Goal: Task Accomplishment & Management: Manage account settings

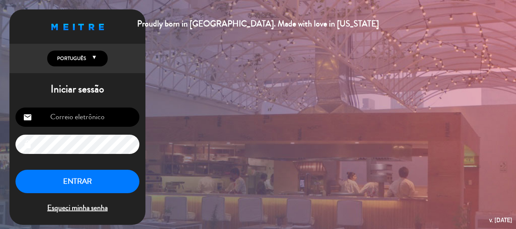
type input "[EMAIL_ADDRESS][DOMAIN_NAME]"
click at [102, 176] on button "ENTRAR" at bounding box center [77, 182] width 124 height 24
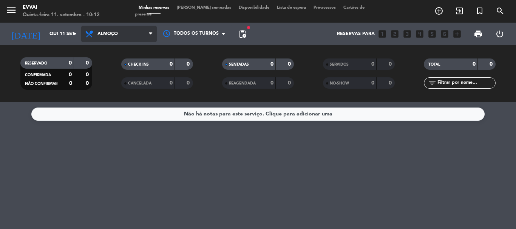
click at [111, 27] on span "Almoço" at bounding box center [118, 34] width 75 height 17
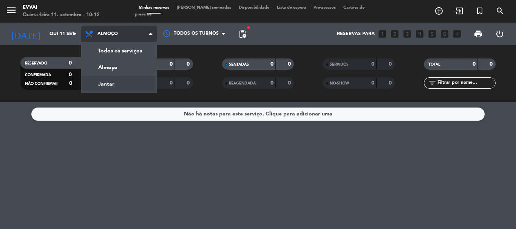
click at [115, 81] on div "menu Evvai Quinta-feira 11. setembro - 10:12 Minhas reservas Mesas semeadas Dis…" at bounding box center [258, 51] width 516 height 102
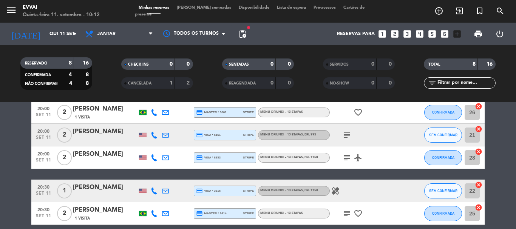
scroll to position [75, 0]
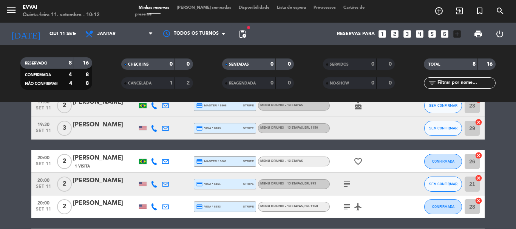
click at [93, 185] on div "[PERSON_NAME]" at bounding box center [105, 181] width 64 height 10
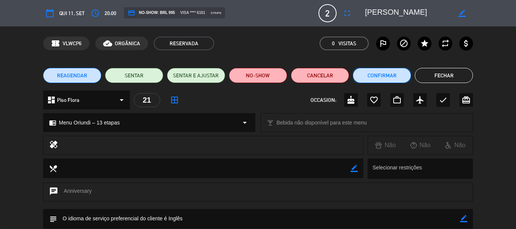
click at [385, 71] on button "Confirmar" at bounding box center [381, 75] width 58 height 15
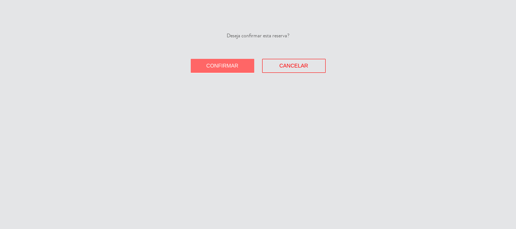
click at [228, 67] on span "Confirmar" at bounding box center [222, 66] width 32 height 6
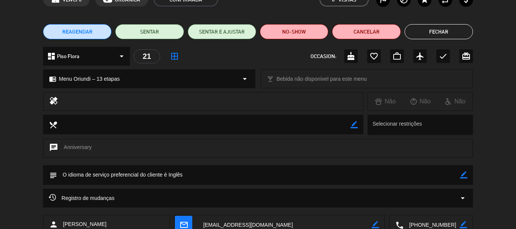
scroll to position [94, 0]
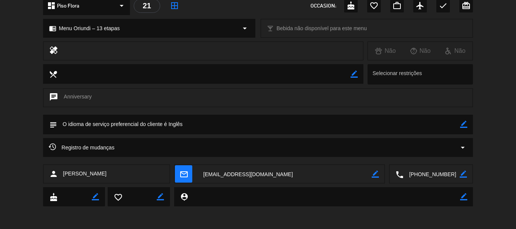
click at [466, 121] on icon "border_color" at bounding box center [463, 124] width 7 height 7
click at [424, 119] on textarea at bounding box center [258, 124] width 403 height 19
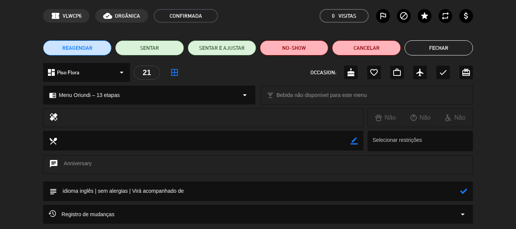
paste textarea "[PERSON_NAME]"
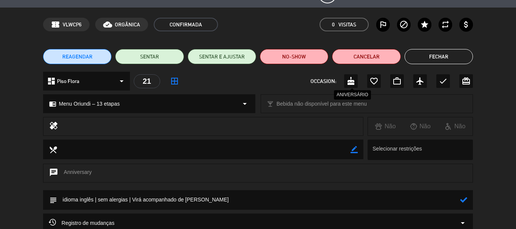
click at [349, 82] on icon "cake" at bounding box center [350, 81] width 9 height 9
click at [189, 197] on textarea at bounding box center [258, 199] width 403 height 19
click at [205, 200] on textarea at bounding box center [258, 199] width 403 height 19
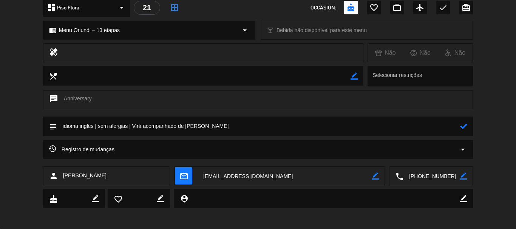
scroll to position [94, 0]
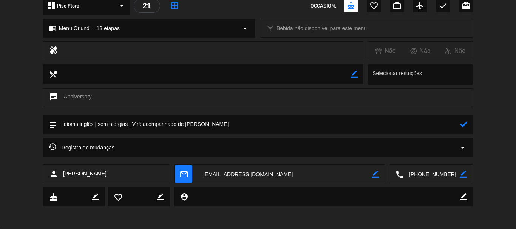
click at [239, 125] on textarea at bounding box center [258, 124] width 403 height 19
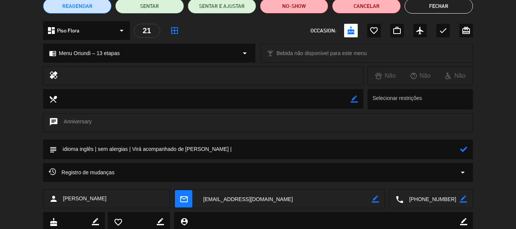
scroll to position [57, 0]
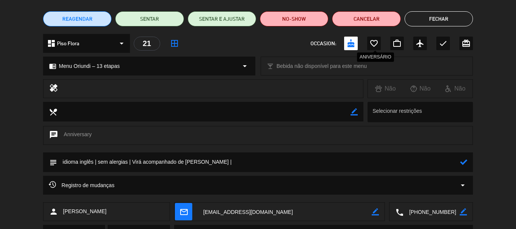
click at [373, 41] on icon "favorite_border" at bounding box center [373, 43] width 9 height 9
click at [218, 158] on textarea at bounding box center [258, 161] width 403 height 19
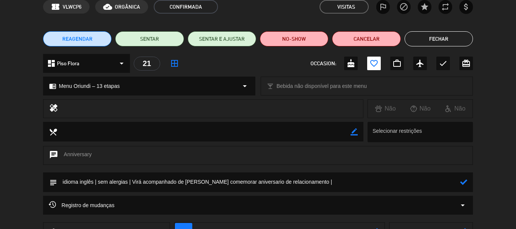
scroll to position [0, 0]
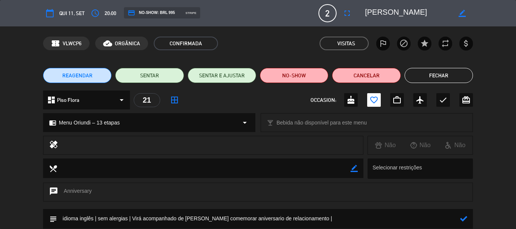
click at [383, 9] on textarea at bounding box center [408, 13] width 86 height 14
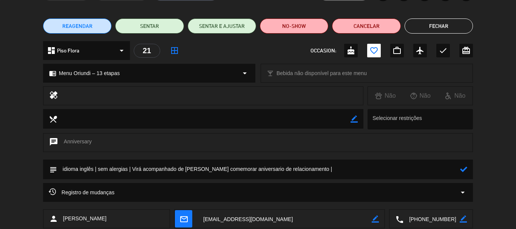
scroll to position [94, 0]
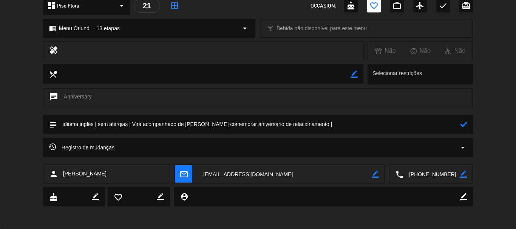
click at [340, 127] on textarea at bounding box center [258, 124] width 403 height 19
paste textarea "Diretor-executivo"
click at [361, 125] on textarea at bounding box center [258, 124] width 403 height 19
click at [406, 125] on textarea at bounding box center [258, 124] width 403 height 19
paste textarea "The Worthington Foundation"
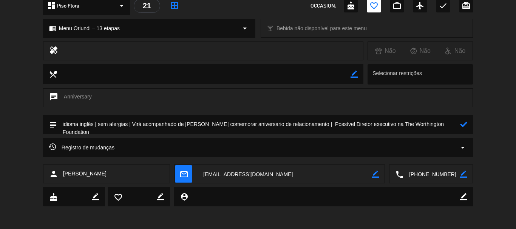
click at [465, 125] on icon at bounding box center [463, 124] width 7 height 7
click at [464, 125] on icon "border_color" at bounding box center [463, 124] width 7 height 7
drag, startPoint x: 459, startPoint y: 123, endPoint x: 320, endPoint y: 118, distance: 139.4
click at [320, 118] on textarea at bounding box center [258, 124] width 403 height 19
type textarea "idioma inglês | sem alergias | Virá acompanhado de [PERSON_NAME] comemorar aniv…"
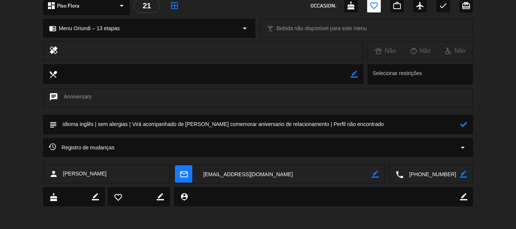
click at [465, 123] on icon at bounding box center [463, 124] width 7 height 7
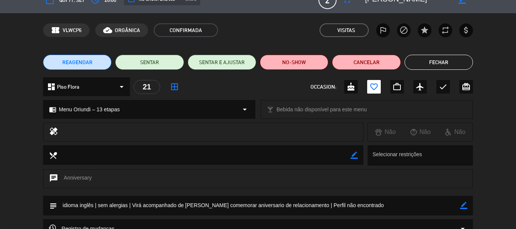
scroll to position [0, 0]
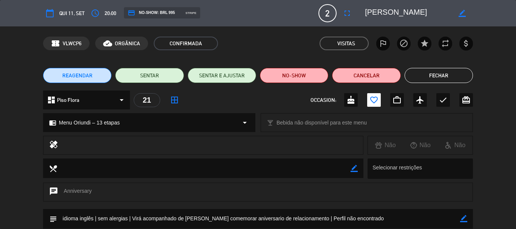
click at [431, 73] on button "Fechar" at bounding box center [438, 75] width 68 height 15
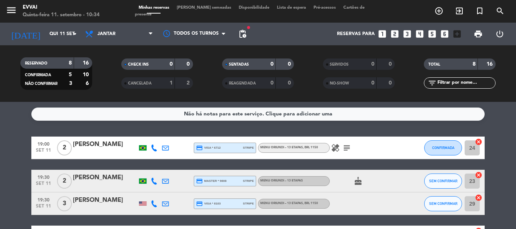
click at [92, 139] on div "19:00 [DATE] 2 Tian DING credit_card visa * 6712 stripe Menu Oriundi – 13 etapa…" at bounding box center [257, 148] width 453 height 23
click at [93, 146] on div "[PERSON_NAME]" at bounding box center [105, 145] width 64 height 10
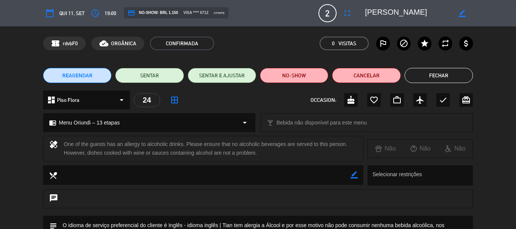
click at [452, 76] on button "Fechar" at bounding box center [438, 75] width 68 height 15
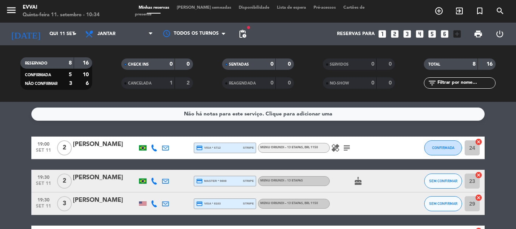
click at [86, 177] on div "[PERSON_NAME]" at bounding box center [105, 178] width 64 height 10
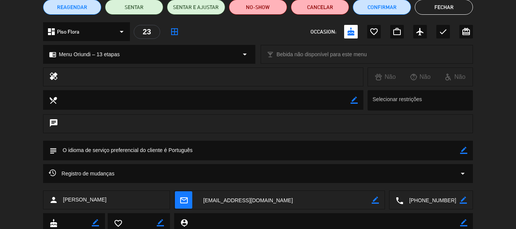
scroll to position [94, 0]
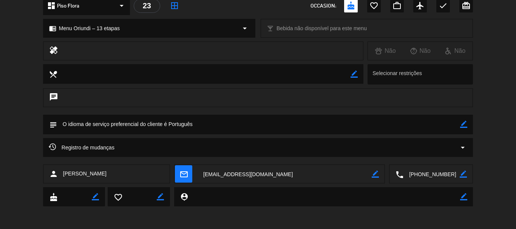
click at [205, 149] on div "Registro de mudanças arrow_drop_down" at bounding box center [258, 147] width 418 height 9
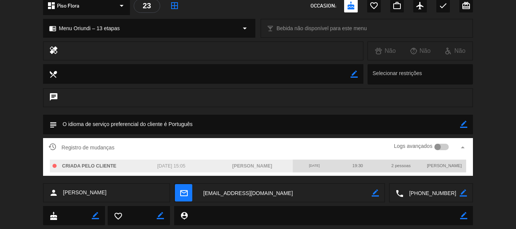
click at [216, 148] on div "Registro de mudanças Logs avançados arrow_drop_up" at bounding box center [258, 147] width 418 height 11
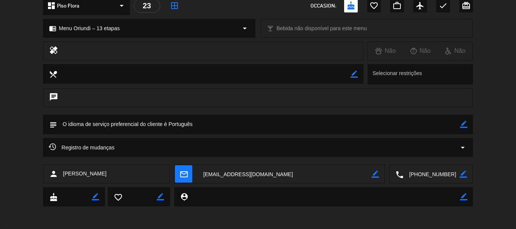
click at [433, 181] on textarea at bounding box center [431, 174] width 56 height 19
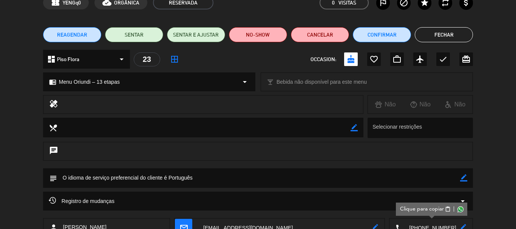
scroll to position [0, 0]
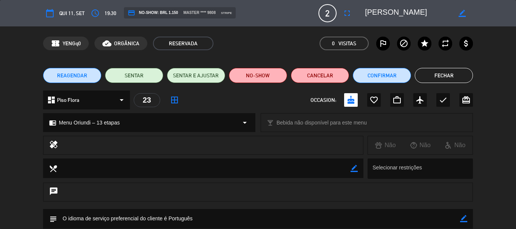
click at [396, 10] on textarea at bounding box center [408, 13] width 86 height 14
click at [395, 10] on textarea at bounding box center [408, 13] width 86 height 14
click at [454, 75] on button "Fechar" at bounding box center [443, 75] width 58 height 15
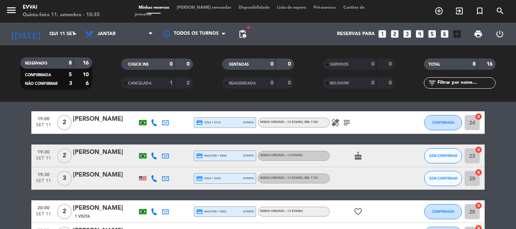
scroll to position [38, 0]
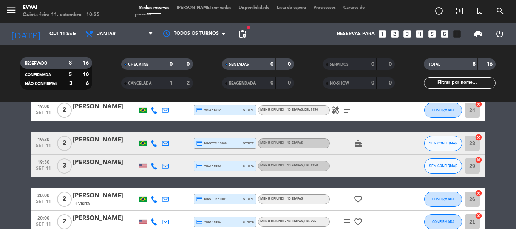
click at [104, 160] on div "[PERSON_NAME]" at bounding box center [105, 163] width 64 height 10
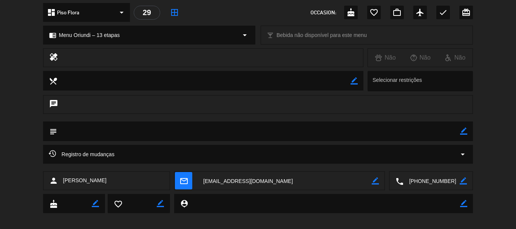
scroll to position [94, 0]
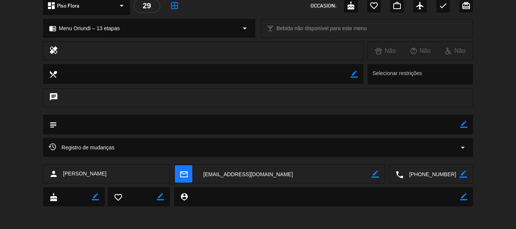
click at [193, 150] on div "Registro de mudanças arrow_drop_down" at bounding box center [258, 147] width 418 height 9
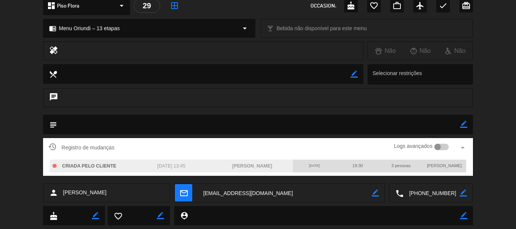
click at [198, 147] on div "Registro de mudanças Logs avançados arrow_drop_up" at bounding box center [258, 147] width 418 height 11
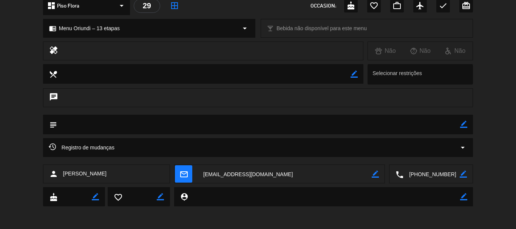
click at [425, 179] on textarea at bounding box center [431, 174] width 56 height 19
click at [432, 167] on textarea at bounding box center [431, 174] width 56 height 19
click at [227, 171] on textarea at bounding box center [284, 174] width 174 height 19
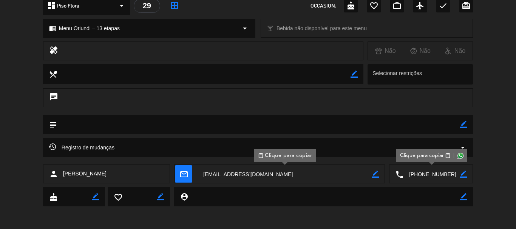
click at [480, 157] on div "Registro de mudanças arrow_drop_down" at bounding box center [258, 151] width 516 height 26
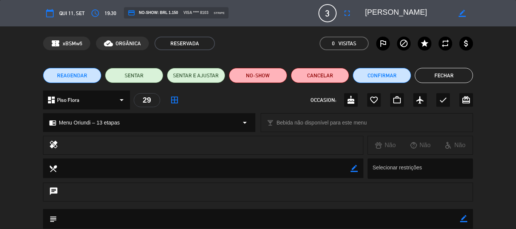
click at [465, 74] on button "Fechar" at bounding box center [443, 75] width 58 height 15
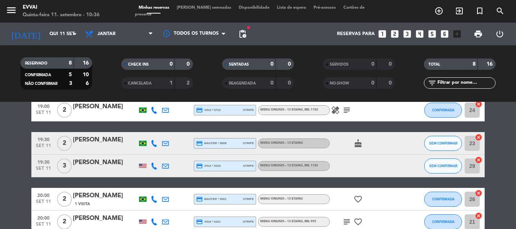
click at [89, 161] on div "[PERSON_NAME]" at bounding box center [105, 163] width 64 height 10
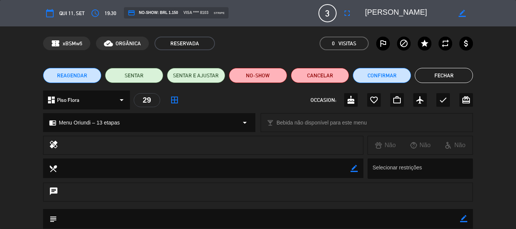
click at [382, 12] on textarea at bounding box center [408, 13] width 86 height 14
drag, startPoint x: 382, startPoint y: 12, endPoint x: 362, endPoint y: 5, distance: 20.6
click at [379, 11] on textarea at bounding box center [408, 13] width 86 height 14
click at [445, 75] on button "Fechar" at bounding box center [443, 75] width 58 height 15
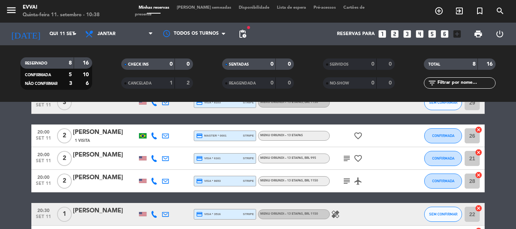
scroll to position [75, 0]
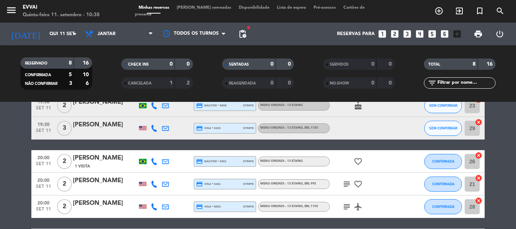
click at [97, 157] on div "[PERSON_NAME]" at bounding box center [105, 158] width 64 height 10
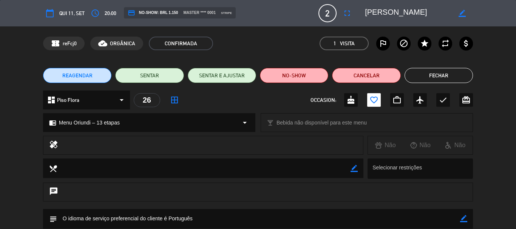
scroll to position [113, 0]
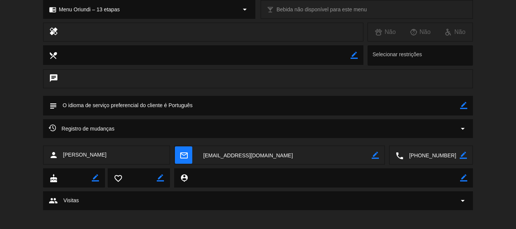
click at [426, 158] on textarea at bounding box center [431, 155] width 56 height 19
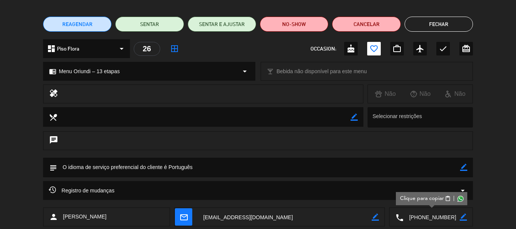
scroll to position [75, 0]
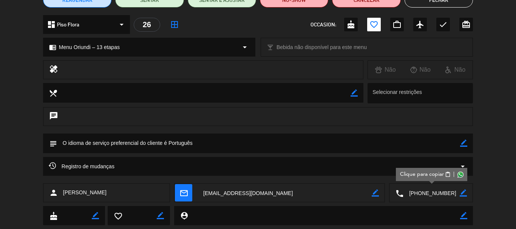
click at [463, 142] on icon "border_color" at bounding box center [463, 143] width 7 height 7
click at [445, 148] on textarea at bounding box center [258, 143] width 403 height 19
paste textarea "Medico Cirurgião vascular e Endovascular"
type textarea "idioma português | aguardando resposta | Medico Cirurgião vascular e Endovascul…"
drag, startPoint x: 248, startPoint y: 143, endPoint x: 215, endPoint y: 118, distance: 41.5
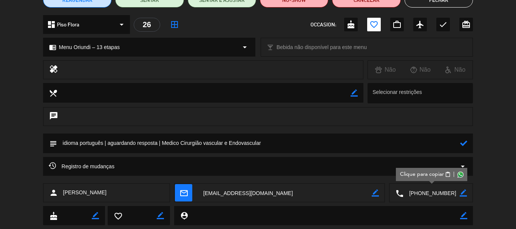
click at [215, 118] on div "chat" at bounding box center [257, 116] width 429 height 19
click at [462, 145] on icon at bounding box center [463, 143] width 7 height 7
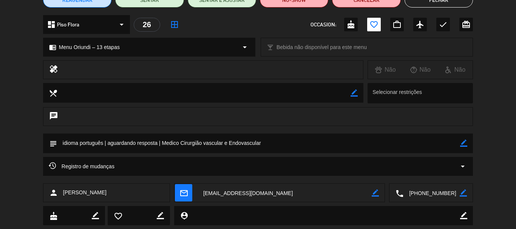
scroll to position [0, 0]
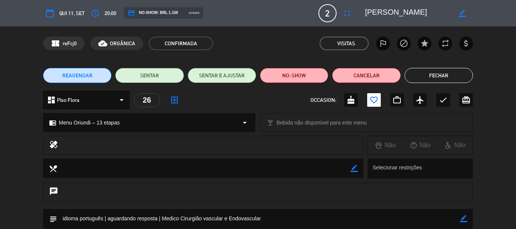
click at [416, 77] on button "Fechar" at bounding box center [438, 75] width 68 height 15
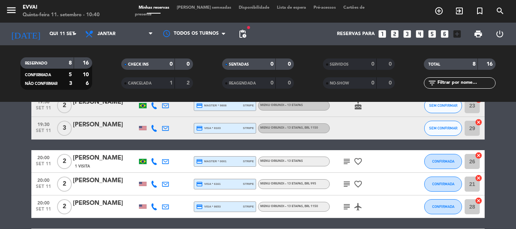
click at [98, 183] on div "[PERSON_NAME]" at bounding box center [105, 181] width 64 height 10
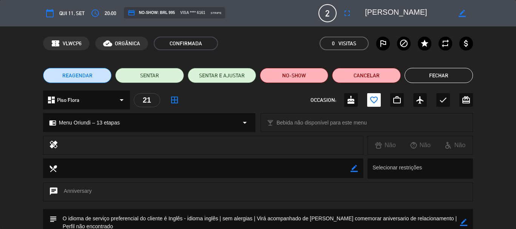
click at [436, 81] on button "Fechar" at bounding box center [438, 75] width 68 height 15
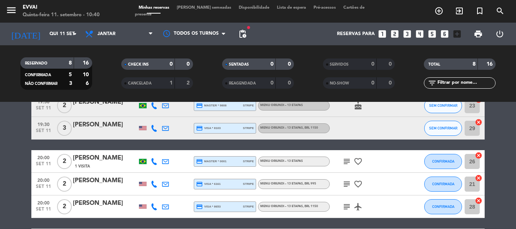
click at [101, 203] on div "[PERSON_NAME]" at bounding box center [105, 204] width 64 height 10
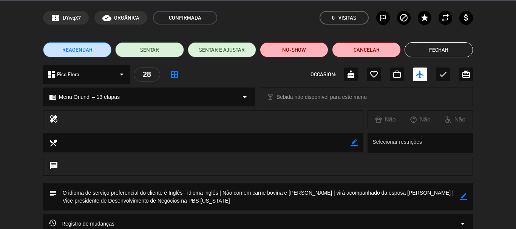
scroll to position [38, 0]
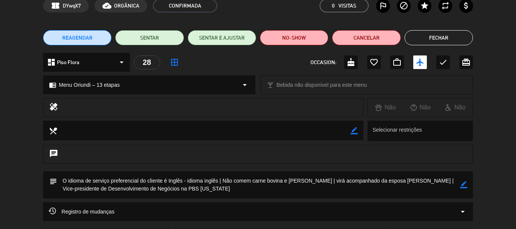
click at [456, 35] on button "Fechar" at bounding box center [438, 37] width 68 height 15
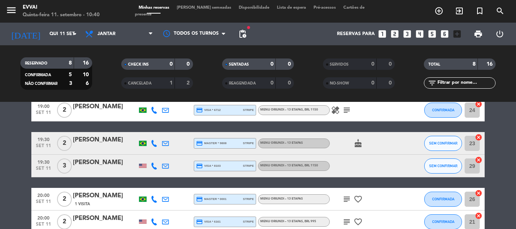
click at [93, 197] on div "[PERSON_NAME]" at bounding box center [105, 196] width 64 height 10
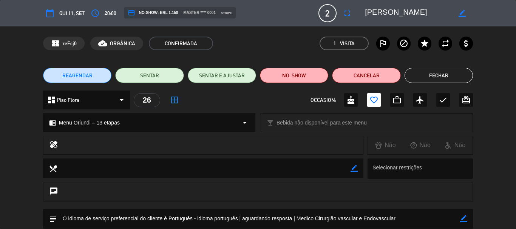
click at [442, 72] on button "Fechar" at bounding box center [438, 75] width 68 height 15
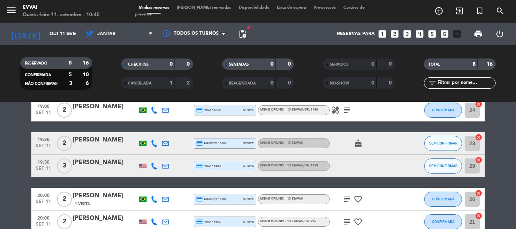
click at [78, 163] on div "[PERSON_NAME]" at bounding box center [105, 163] width 64 height 10
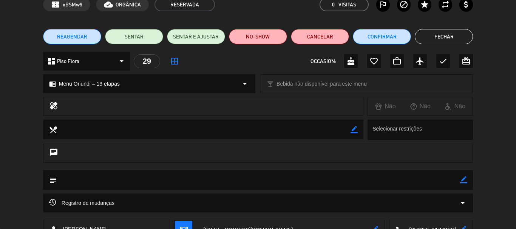
scroll to position [0, 0]
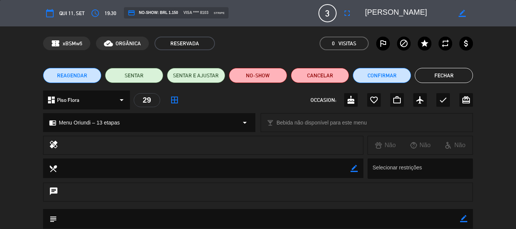
drag, startPoint x: 426, startPoint y: 76, endPoint x: 382, endPoint y: 78, distance: 44.2
click at [425, 76] on button "Fechar" at bounding box center [443, 75] width 58 height 15
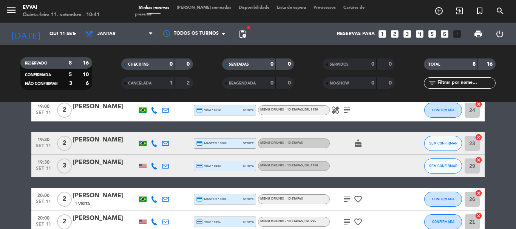
click at [82, 145] on div "[PERSON_NAME]" at bounding box center [105, 140] width 64 height 10
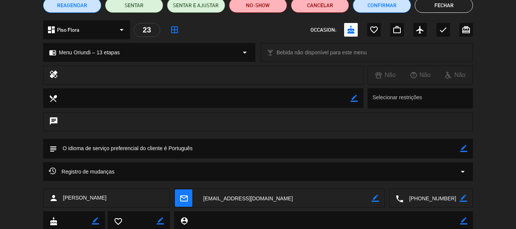
scroll to position [94, 0]
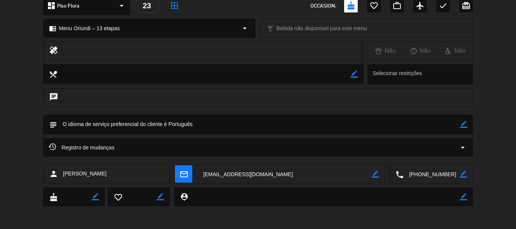
click at [436, 172] on textarea at bounding box center [431, 174] width 56 height 19
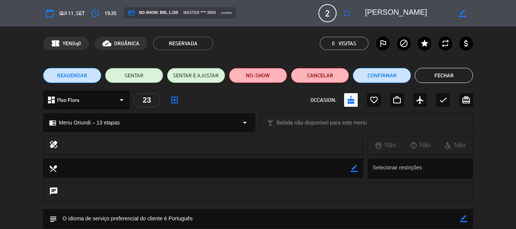
click at [453, 74] on button "Fechar" at bounding box center [443, 75] width 58 height 15
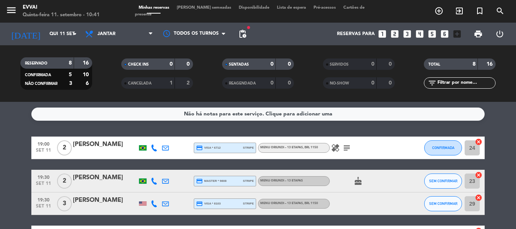
click at [94, 146] on div "[PERSON_NAME]" at bounding box center [105, 145] width 64 height 10
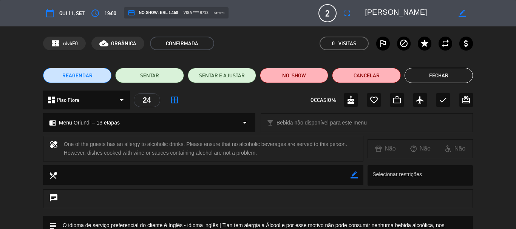
click at [455, 75] on button "Fechar" at bounding box center [438, 75] width 68 height 15
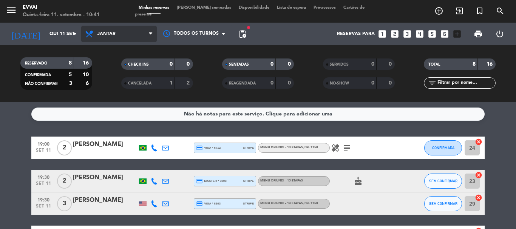
click at [106, 31] on span "Jantar" at bounding box center [118, 34] width 75 height 17
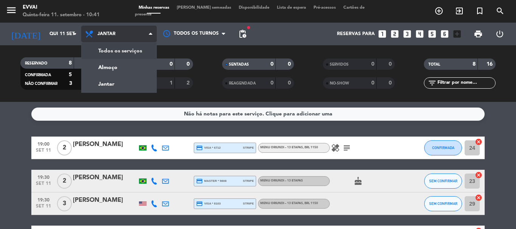
click at [94, 27] on span "Jantar" at bounding box center [118, 34] width 75 height 17
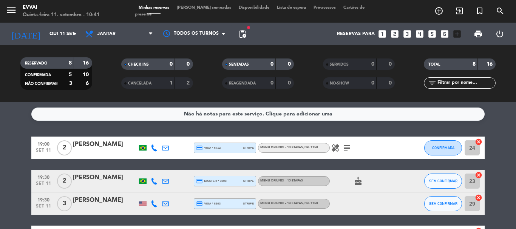
click at [61, 23] on div "[DATE] [DATE] arrow_drop_down" at bounding box center [43, 34] width 75 height 23
click at [63, 26] on div "[DATE] [DATE] arrow_drop_down" at bounding box center [43, 34] width 75 height 17
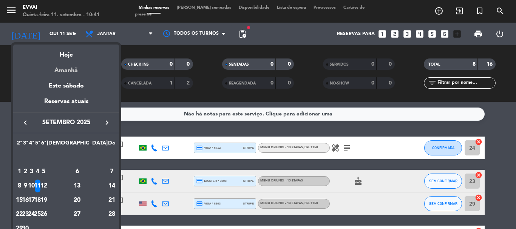
click at [60, 68] on div "Amanhã" at bounding box center [66, 67] width 106 height 15
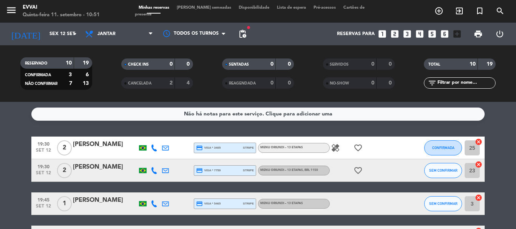
click at [92, 151] on div at bounding box center [105, 153] width 64 height 6
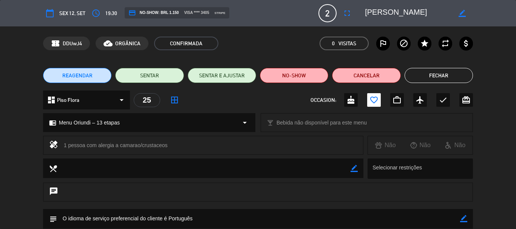
scroll to position [94, 0]
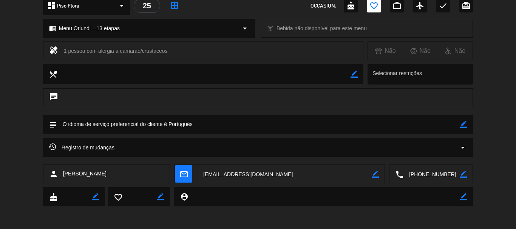
click at [424, 179] on textarea at bounding box center [431, 174] width 56 height 19
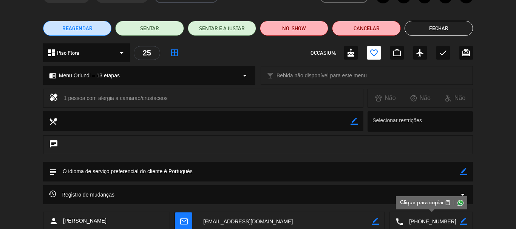
scroll to position [0, 0]
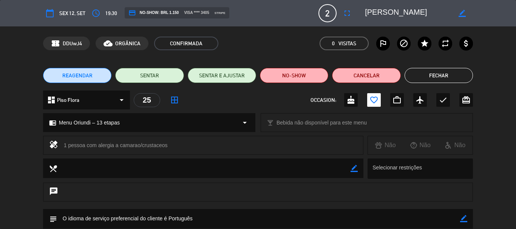
click at [433, 68] on button "Fechar" at bounding box center [438, 75] width 68 height 15
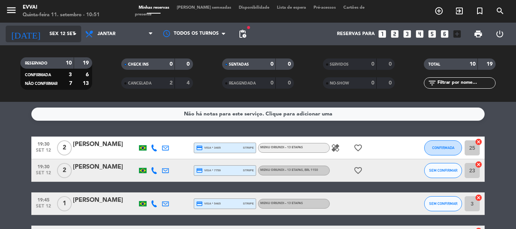
click at [46, 28] on input "Sex 12 set" at bounding box center [78, 34] width 64 height 13
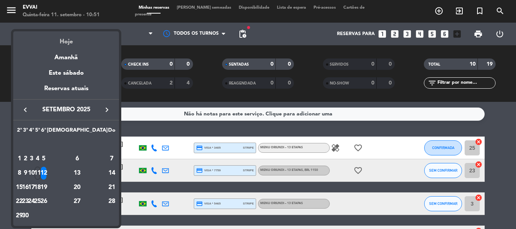
click at [56, 37] on div "Hoje" at bounding box center [66, 38] width 106 height 15
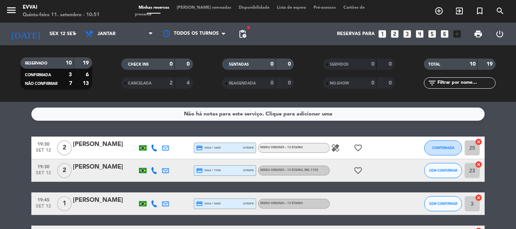
type input "Qui 11 set"
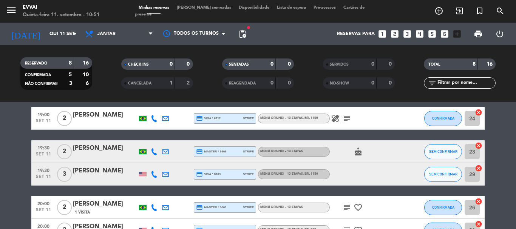
scroll to position [38, 0]
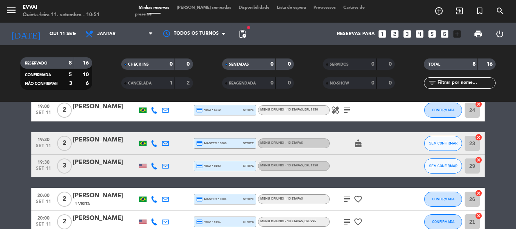
click at [80, 142] on div "[PERSON_NAME]" at bounding box center [105, 140] width 64 height 10
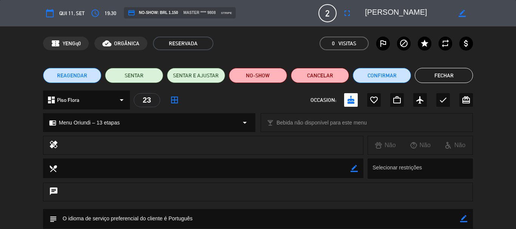
click at [374, 86] on div "REAGENDAR SENTAR SENTAR E AJUSTAR NO-SHOW Cancelar Confirmar Fechar" at bounding box center [258, 75] width 516 height 30
click at [374, 85] on div "REAGENDAR SENTAR SENTAR E AJUSTAR NO-SHOW Cancelar Confirmar Fechar" at bounding box center [258, 75] width 516 height 30
click at [377, 79] on button "Confirmar" at bounding box center [381, 75] width 58 height 15
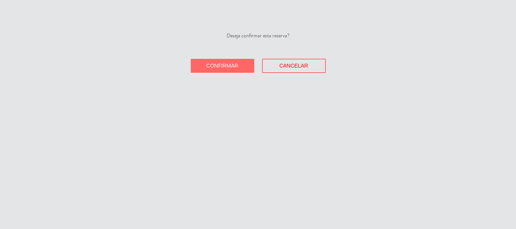
click at [237, 74] on div "Deseja confirmar esta reserva? Confirmar Cancelar" at bounding box center [258, 114] width 516 height 229
click at [231, 70] on button "Confirmar" at bounding box center [222, 66] width 63 height 14
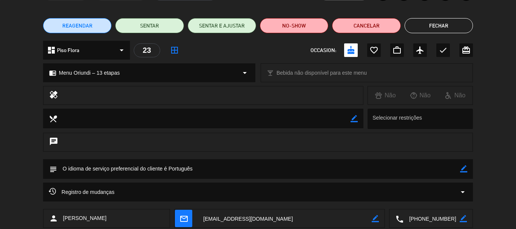
scroll to position [75, 0]
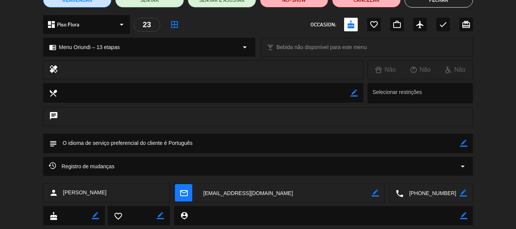
click at [462, 146] on icon "border_color" at bounding box center [463, 143] width 7 height 7
click at [440, 139] on textarea at bounding box center [258, 143] width 403 height 19
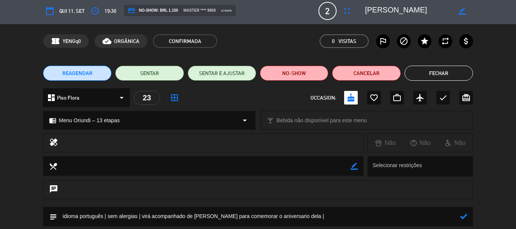
scroll to position [0, 0]
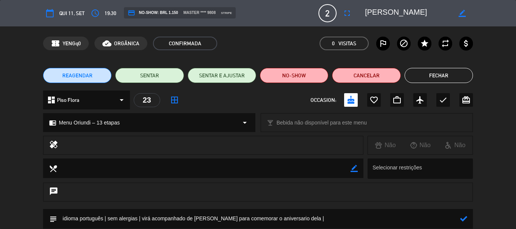
click at [379, 18] on textarea at bounding box center [408, 13] width 86 height 14
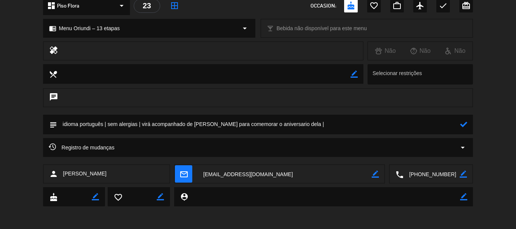
click at [354, 125] on textarea at bounding box center [258, 124] width 403 height 19
paste textarea "Sócio - Diretor de Investimentos"
paste textarea "Pragma"
paste textarea "Gestão de investimentos em aplicações financeiras"
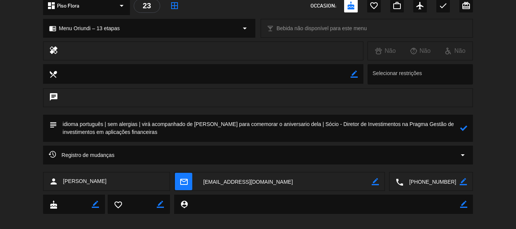
type textarea "idioma português | sem alergias | virá acompanhado de [PERSON_NAME] para comemo…"
click at [464, 132] on div at bounding box center [463, 128] width 7 height 27
click at [463, 129] on icon at bounding box center [463, 128] width 7 height 7
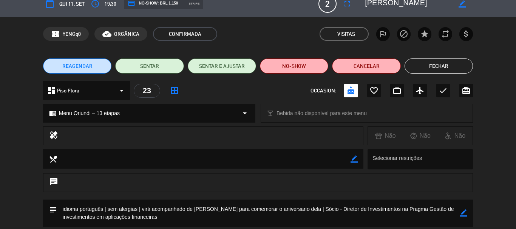
scroll to position [0, 0]
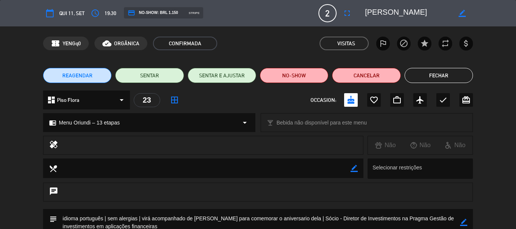
click at [442, 79] on button "Fechar" at bounding box center [438, 75] width 68 height 15
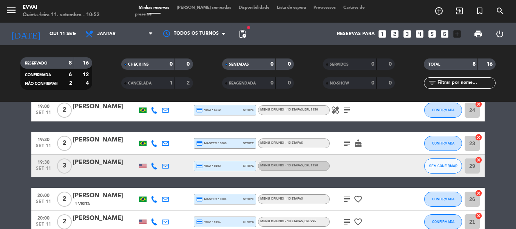
click at [105, 143] on div "[PERSON_NAME]" at bounding box center [105, 140] width 64 height 10
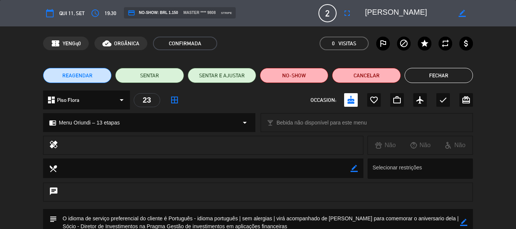
click at [426, 78] on button "Fechar" at bounding box center [438, 75] width 68 height 15
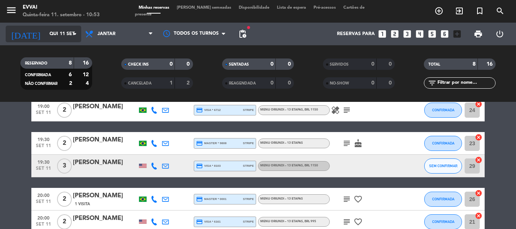
click at [59, 39] on input "Qui 11 set" at bounding box center [78, 34] width 64 height 13
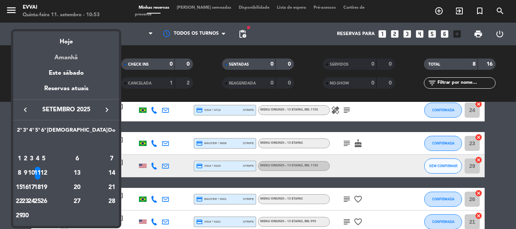
click at [73, 53] on div "Amanhã" at bounding box center [66, 54] width 106 height 15
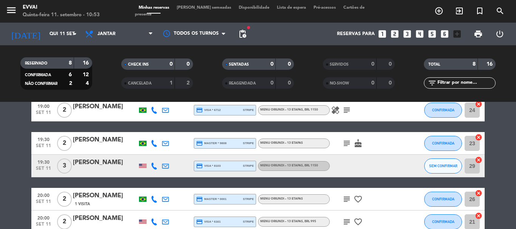
type input "Sex 12 set"
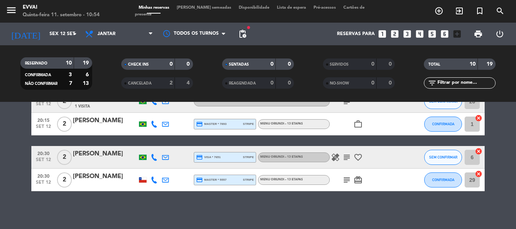
scroll to position [25, 0]
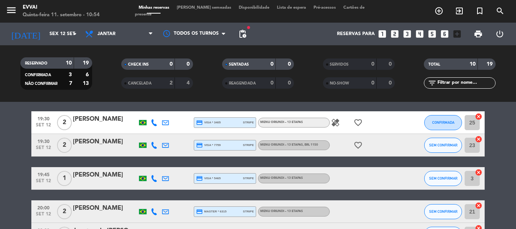
click at [99, 112] on div "19:30 [DATE] 2 [PERSON_NAME] credit_card visa * 3405 stripe Menu Oriundi – 13 e…" at bounding box center [257, 122] width 453 height 23
click at [96, 123] on div "[PERSON_NAME]" at bounding box center [105, 119] width 64 height 10
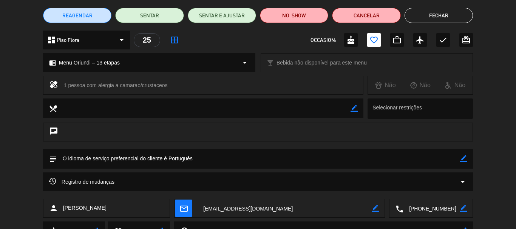
scroll to position [94, 0]
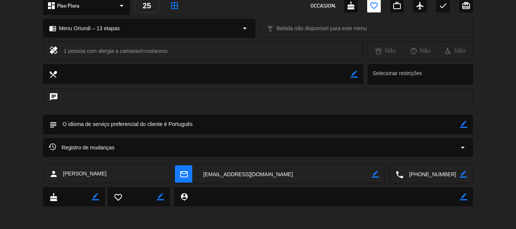
click at [424, 174] on textarea at bounding box center [431, 174] width 56 height 19
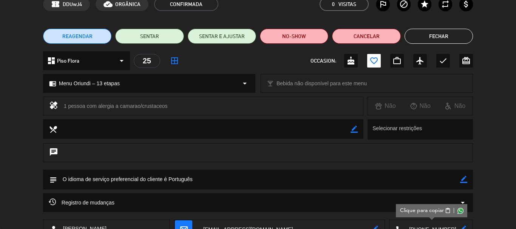
scroll to position [0, 0]
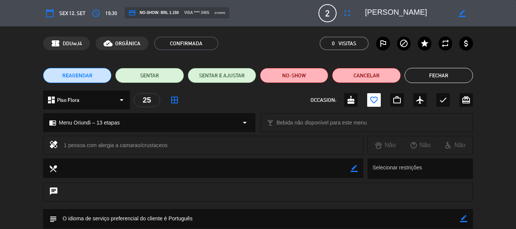
click at [397, 11] on textarea at bounding box center [408, 13] width 86 height 14
click at [444, 74] on button "Fechar" at bounding box center [438, 75] width 68 height 15
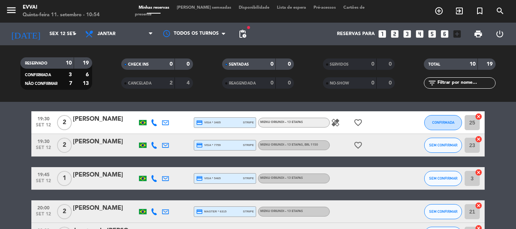
click at [95, 141] on div "[PERSON_NAME]" at bounding box center [105, 142] width 64 height 10
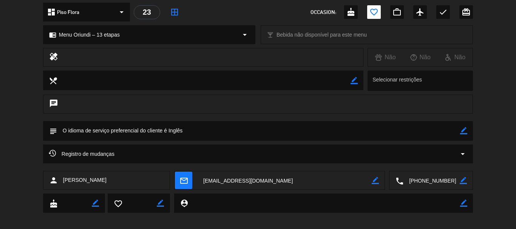
scroll to position [94, 0]
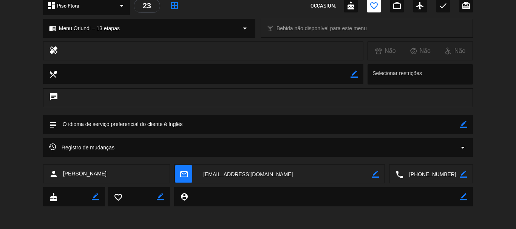
click at [429, 175] on textarea at bounding box center [431, 174] width 56 height 19
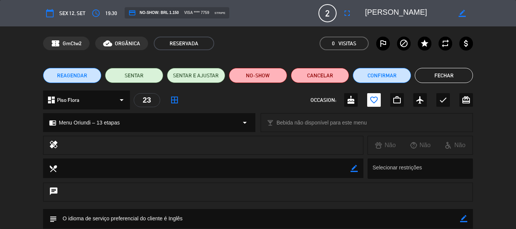
click at [417, 11] on textarea at bounding box center [408, 13] width 86 height 14
click at [446, 74] on button "Fechar" at bounding box center [443, 75] width 58 height 15
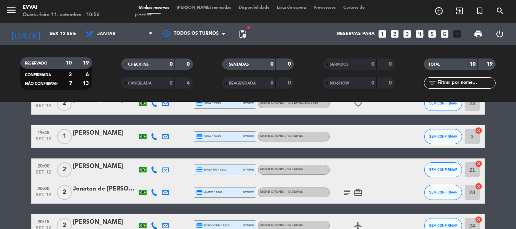
scroll to position [25, 0]
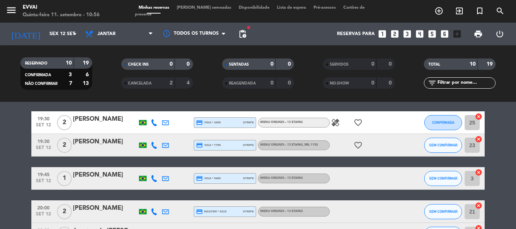
click at [105, 175] on div "[PERSON_NAME]" at bounding box center [105, 175] width 64 height 10
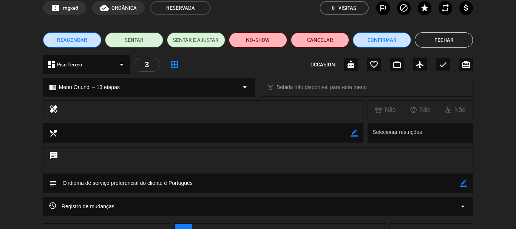
scroll to position [94, 0]
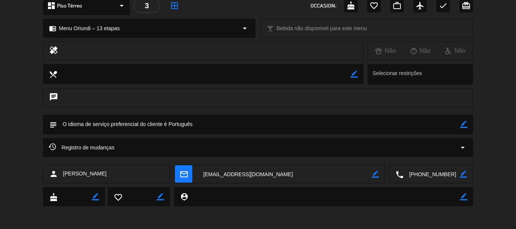
click at [443, 175] on textarea at bounding box center [431, 174] width 56 height 19
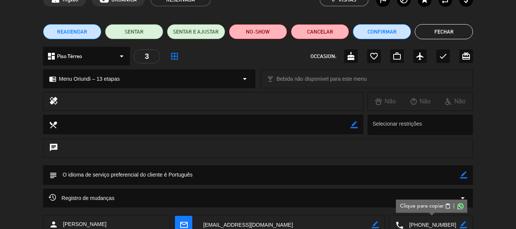
scroll to position [0, 0]
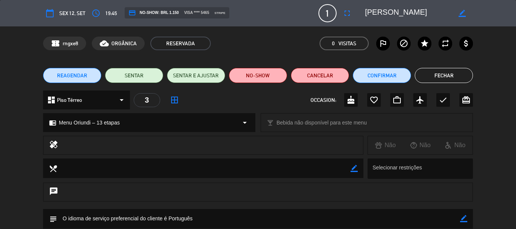
click at [397, 13] on textarea at bounding box center [408, 13] width 86 height 14
click at [429, 79] on button "Fechar" at bounding box center [443, 75] width 58 height 15
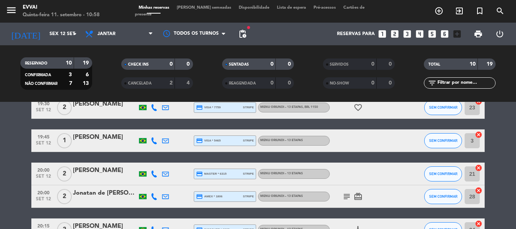
scroll to position [101, 0]
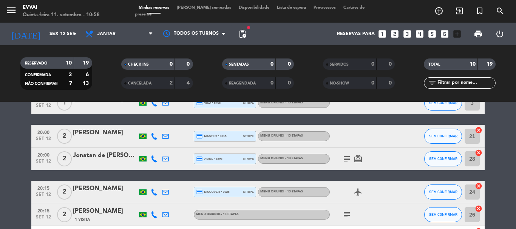
click at [94, 134] on div "[PERSON_NAME]" at bounding box center [105, 133] width 64 height 10
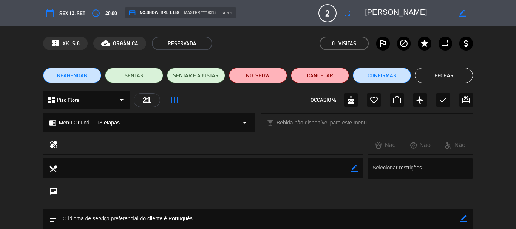
scroll to position [75, 0]
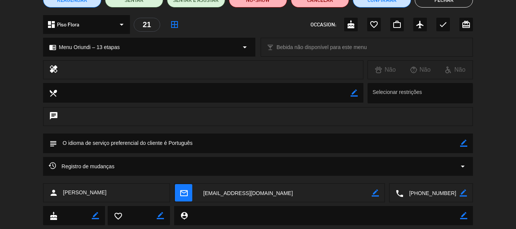
click at [434, 190] on textarea at bounding box center [431, 193] width 56 height 19
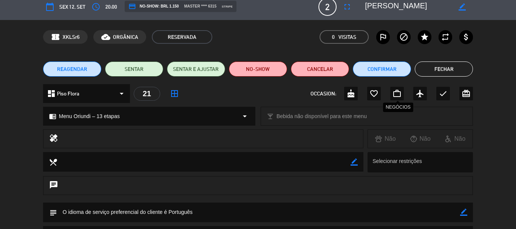
scroll to position [0, 0]
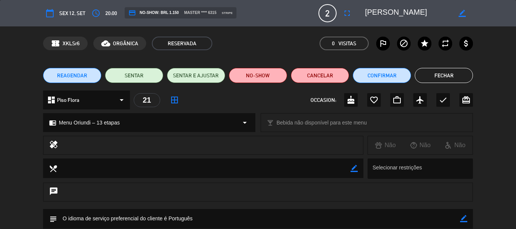
click at [379, 12] on textarea at bounding box center [408, 13] width 86 height 14
click at [469, 82] on button "Fechar" at bounding box center [443, 75] width 58 height 15
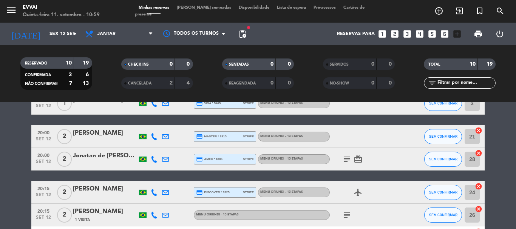
scroll to position [101, 0]
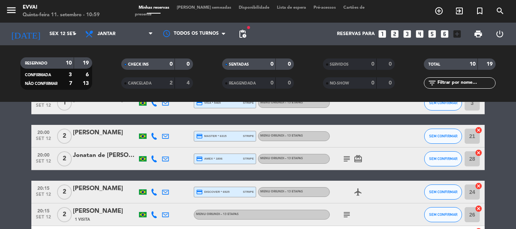
click at [101, 159] on div "Jonatan de [PERSON_NAME]" at bounding box center [105, 156] width 64 height 10
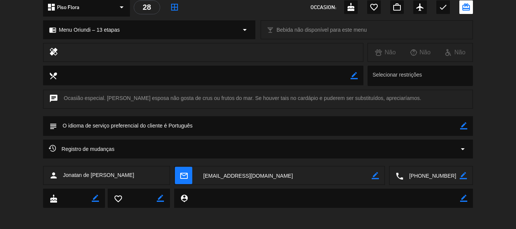
scroll to position [94, 0]
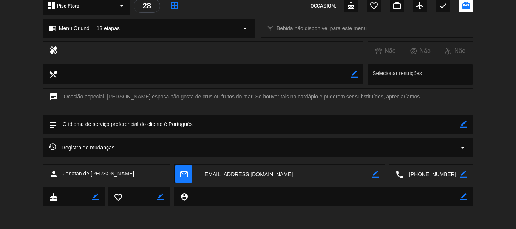
click at [435, 174] on textarea at bounding box center [431, 174] width 56 height 19
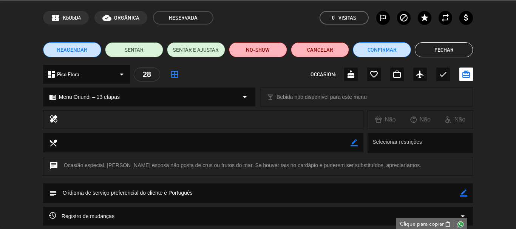
scroll to position [0, 0]
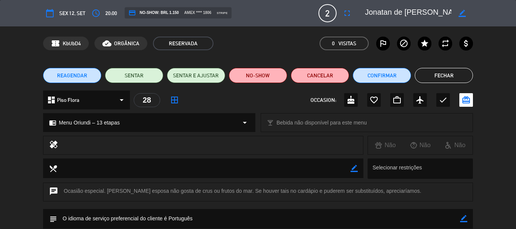
click at [413, 19] on textarea at bounding box center [408, 13] width 86 height 14
drag, startPoint x: 413, startPoint y: 19, endPoint x: 414, endPoint y: 25, distance: 5.3
click at [414, 24] on div "calendar_today Sex 12, set access_time 20:00 credit_card NO-SHOW: BRL 1.150 ame…" at bounding box center [258, 13] width 516 height 26
click at [442, 77] on button "Fechar" at bounding box center [443, 75] width 58 height 15
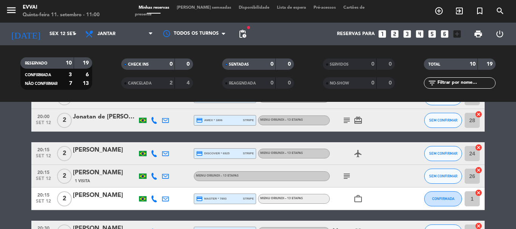
scroll to position [139, 0]
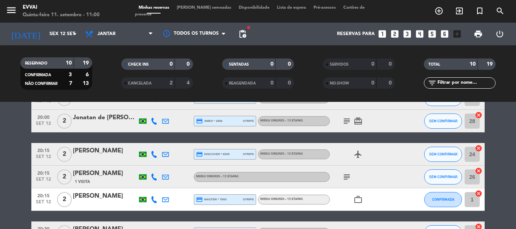
click at [93, 154] on div "[PERSON_NAME]" at bounding box center [105, 151] width 64 height 10
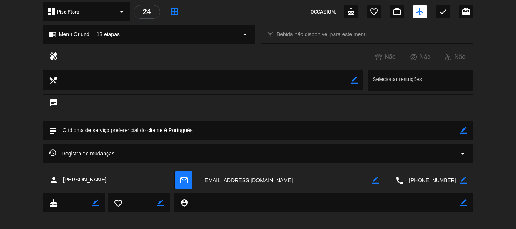
scroll to position [94, 0]
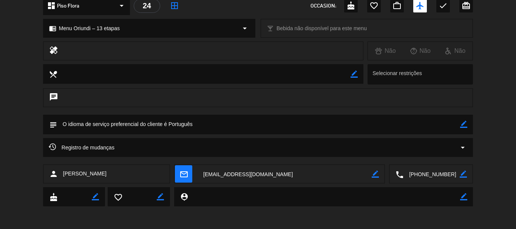
drag, startPoint x: 434, startPoint y: 171, endPoint x: 390, endPoint y: 172, distance: 44.5
click at [434, 171] on textarea at bounding box center [431, 174] width 56 height 19
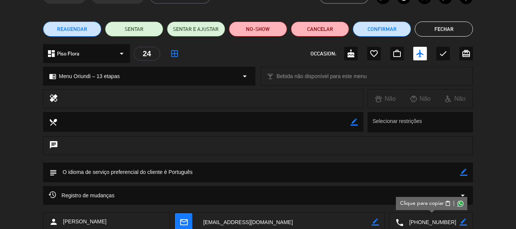
scroll to position [0, 0]
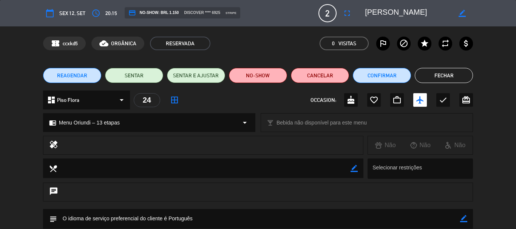
click at [400, 18] on textarea at bounding box center [408, 13] width 86 height 14
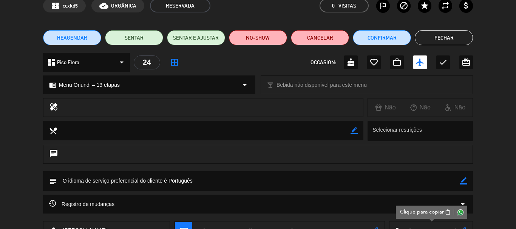
click at [440, 38] on button "Fechar" at bounding box center [443, 37] width 58 height 15
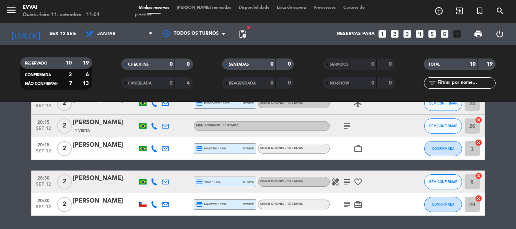
scroll to position [176, 0]
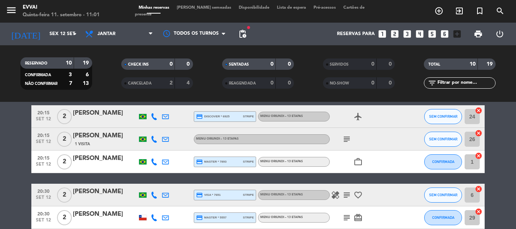
click at [102, 139] on div "[PERSON_NAME]" at bounding box center [105, 136] width 64 height 10
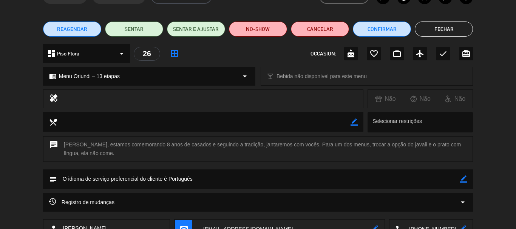
scroll to position [0, 0]
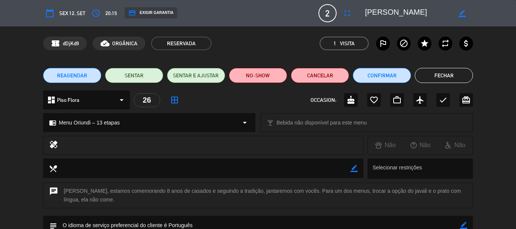
click at [148, 16] on div "credit_card EXIGIR GARANTIA" at bounding box center [151, 12] width 52 height 11
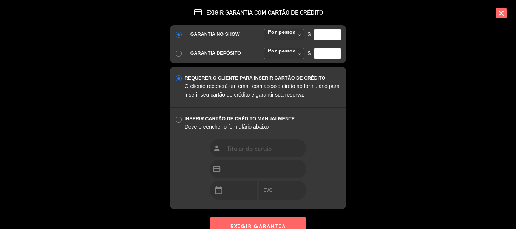
click at [297, 39] on span at bounding box center [298, 34] width 9 height 11
click at [280, 48] on div "GARANTIA NO SHOW Por pessoa [PERSON_NAME] fixo [PERSON_NAME] fixo Por pessoa [P…" at bounding box center [258, 44] width 176 height 38
click at [322, 37] on input "number" at bounding box center [327, 34] width 26 height 11
type input "1150"
click at [262, 224] on button "EXIGIR GARANTIA" at bounding box center [257, 226] width 97 height 18
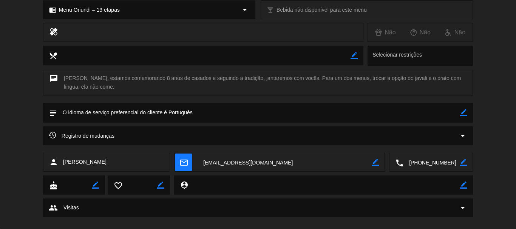
scroll to position [113, 0]
click at [434, 169] on textarea at bounding box center [431, 162] width 56 height 19
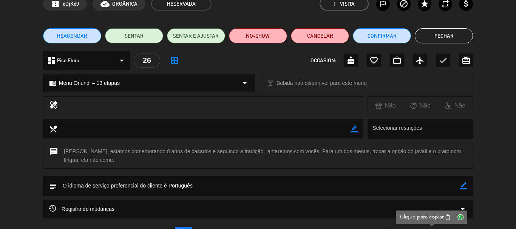
scroll to position [0, 0]
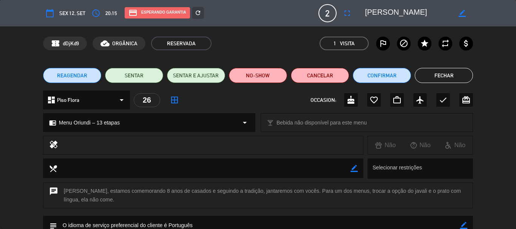
click at [383, 18] on textarea at bounding box center [408, 13] width 86 height 14
click at [417, 73] on button "Fechar" at bounding box center [443, 75] width 58 height 15
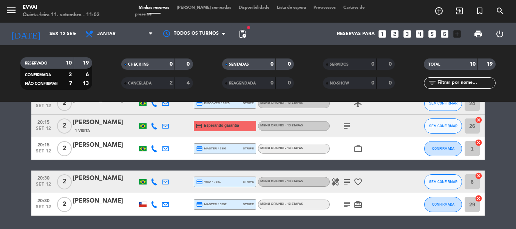
scroll to position [176, 0]
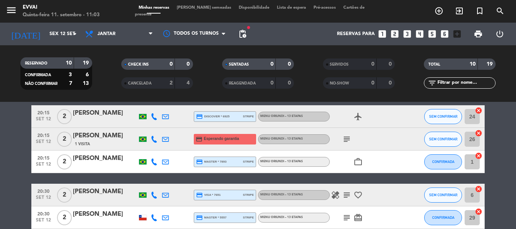
click at [98, 160] on div "[PERSON_NAME]" at bounding box center [105, 159] width 64 height 10
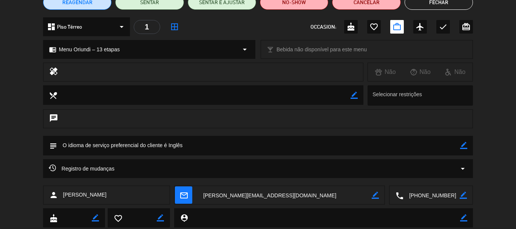
scroll to position [94, 0]
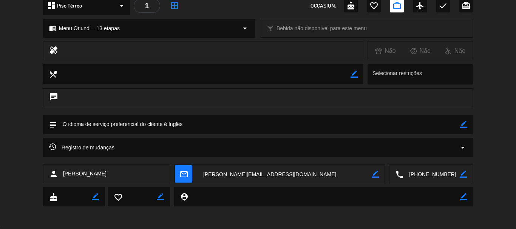
click at [436, 181] on textarea at bounding box center [431, 174] width 56 height 19
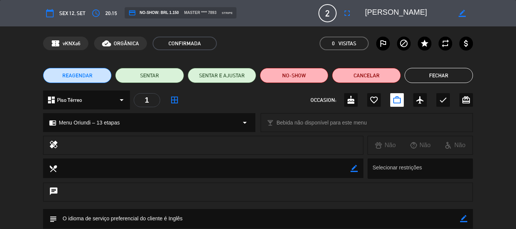
click at [378, 15] on textarea at bounding box center [408, 13] width 86 height 14
click at [460, 14] on icon "border_color" at bounding box center [461, 13] width 7 height 7
paste textarea "arcos Reis"
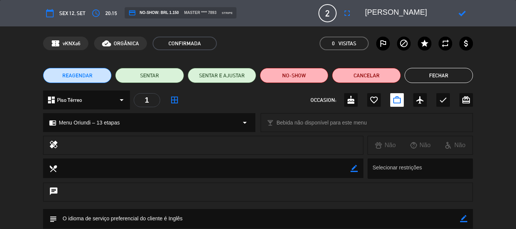
type textarea "[PERSON_NAME]"
click at [464, 17] on icon at bounding box center [461, 13] width 7 height 7
click at [393, 14] on textarea at bounding box center [408, 13] width 86 height 14
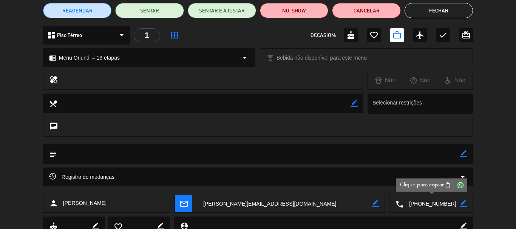
scroll to position [94, 0]
